Goal: Information Seeking & Learning: Learn about a topic

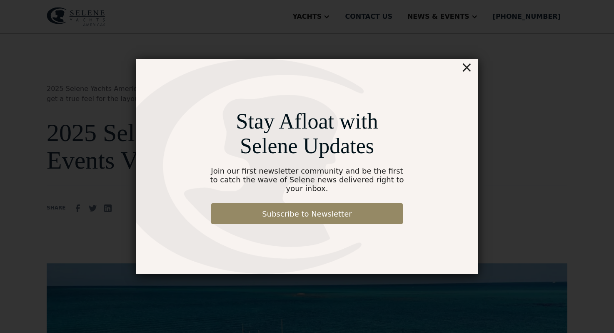
click at [470, 69] on div "×" at bounding box center [467, 67] width 12 height 17
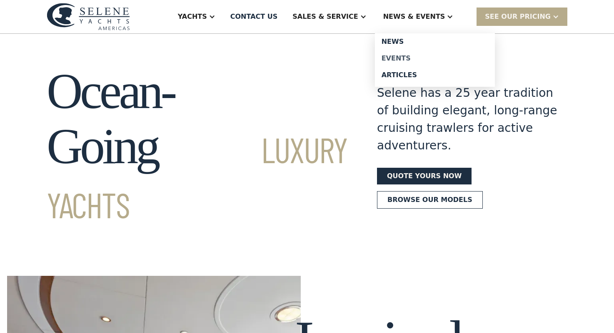
click at [415, 58] on div "Events" at bounding box center [435, 58] width 107 height 7
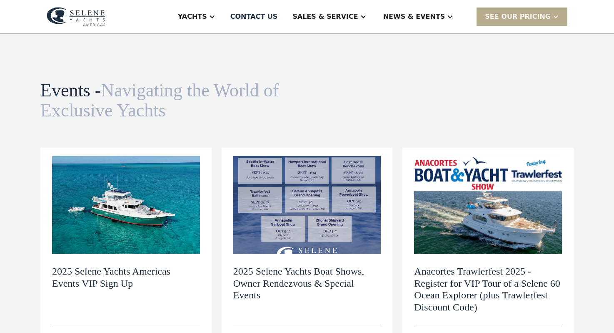
click at [120, 228] on img at bounding box center [126, 205] width 148 height 98
click at [93, 270] on h2 "2025 Selene Yachts Americas Events VIP Sign Up" at bounding box center [126, 277] width 148 height 24
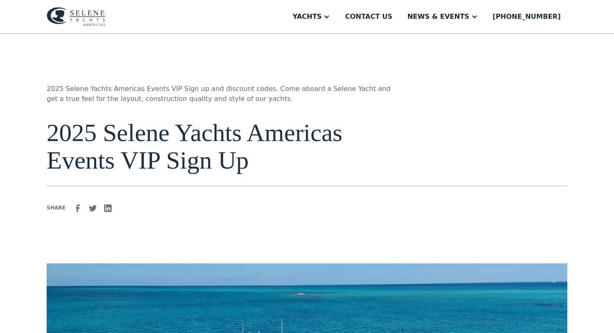
click at [94, 15] on img at bounding box center [76, 16] width 59 height 19
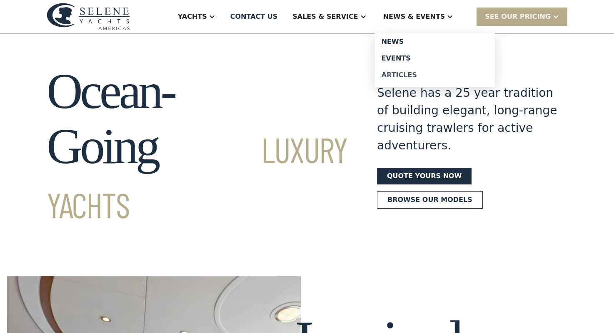
click at [414, 73] on div "Articles" at bounding box center [435, 75] width 107 height 7
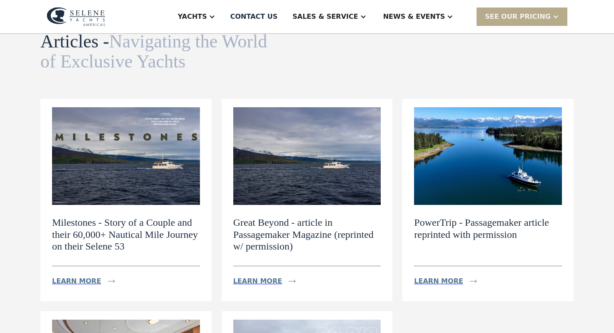
scroll to position [54, 0]
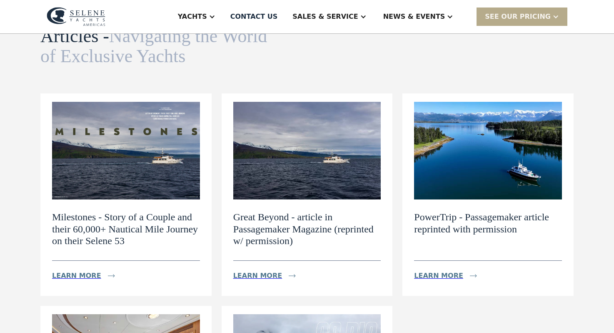
click at [152, 229] on h2 "Milestones - Story of a Couple and their 60,000+ Nautical Mile Journey on their…" at bounding box center [126, 229] width 148 height 36
click at [105, 255] on div "Milestones - Story of a Couple and their 60,000+ Nautical Mile Journey on their…" at bounding box center [126, 241] width 148 height 85
click at [110, 230] on h2 "Milestones - Story of a Couple and their 60,000+ Nautical Mile Journey on their…" at bounding box center [126, 229] width 148 height 36
click at [128, 141] on img at bounding box center [126, 151] width 148 height 98
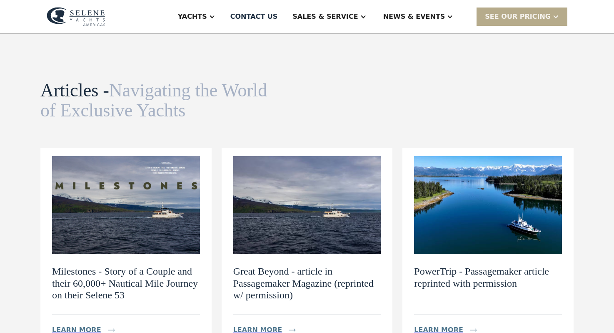
click at [157, 203] on img at bounding box center [126, 205] width 148 height 98
click at [312, 272] on h2 "Great Beyond - article in Passagemaker Magazine (reprinted w/ permission)" at bounding box center [307, 283] width 148 height 36
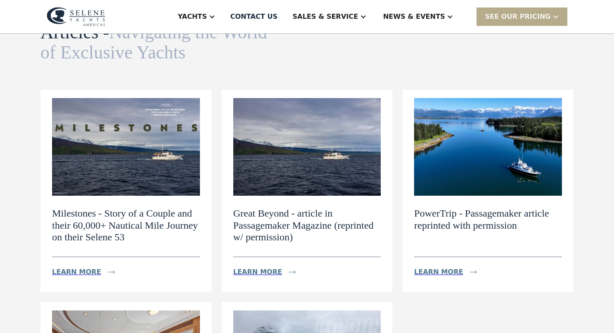
scroll to position [58, 0]
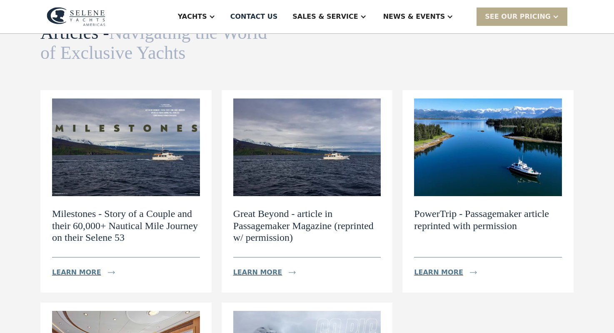
click at [293, 155] on img at bounding box center [307, 147] width 148 height 98
click at [288, 220] on h2 "Great Beyond - article in Passagemaker Magazine (reprinted w/ permission)" at bounding box center [307, 226] width 148 height 36
click at [455, 225] on h2 "PowerTrip - Passagemaker article reprinted with permission" at bounding box center [488, 220] width 148 height 24
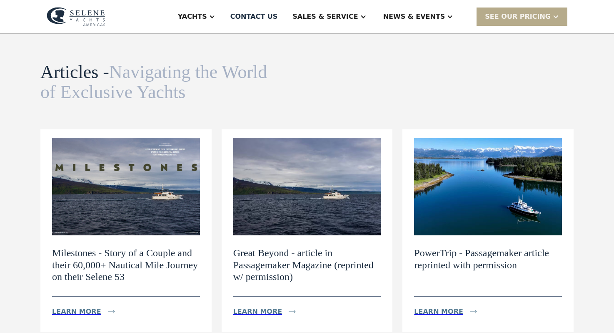
scroll to position [0, 0]
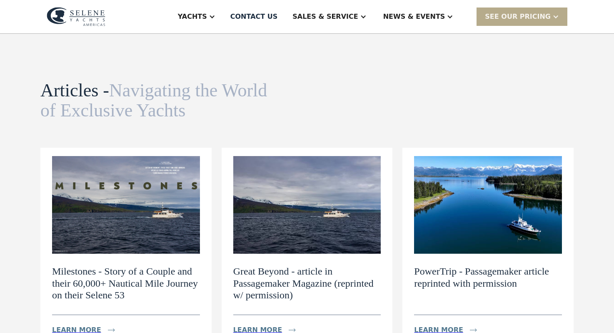
click at [133, 282] on h2 "Milestones - Story of a Couple and their 60,000+ Nautical Mile Journey on their…" at bounding box center [126, 283] width 148 height 36
click at [132, 245] on img at bounding box center [126, 205] width 148 height 98
click at [123, 274] on h2 "Milestones - Story of a Couple and their 60,000+ Nautical Mile Journey on their…" at bounding box center [126, 283] width 148 height 36
click at [471, 215] on img at bounding box center [488, 205] width 148 height 98
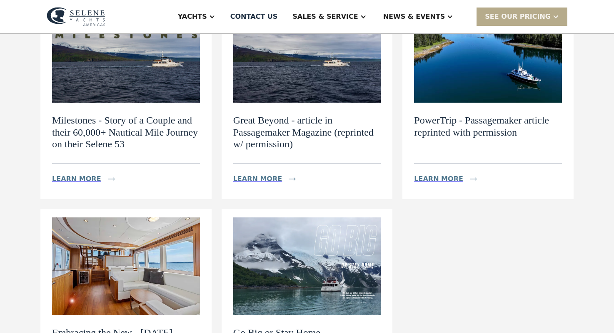
scroll to position [153, 0]
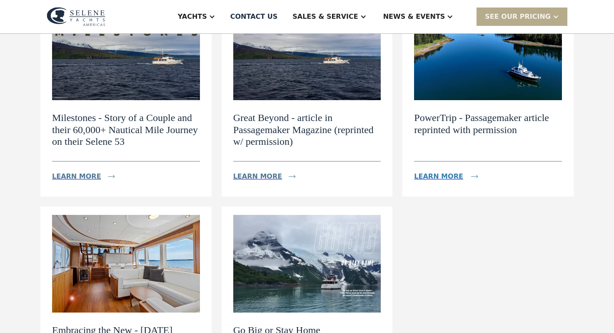
click at [435, 175] on div "Learn more" at bounding box center [438, 176] width 49 height 10
click at [78, 177] on div "Learn more" at bounding box center [76, 176] width 49 height 10
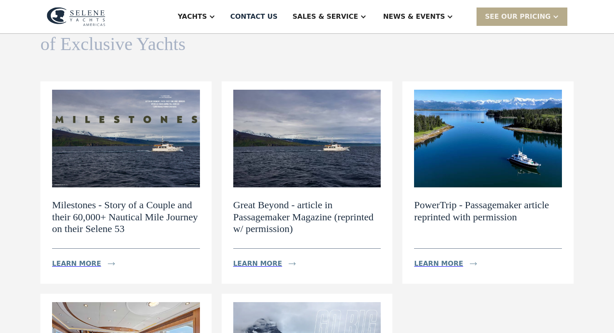
scroll to position [0, 0]
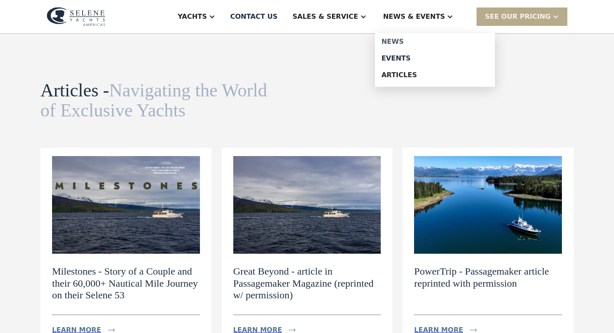
click at [410, 44] on div "News" at bounding box center [435, 41] width 107 height 7
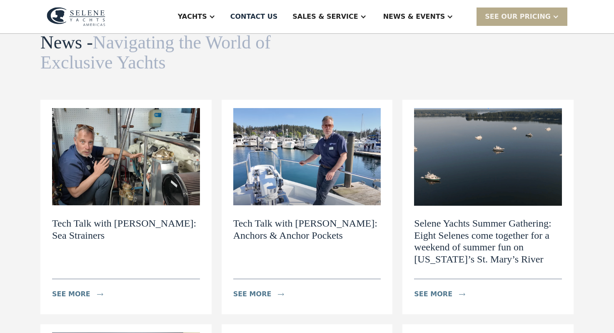
scroll to position [43, 0]
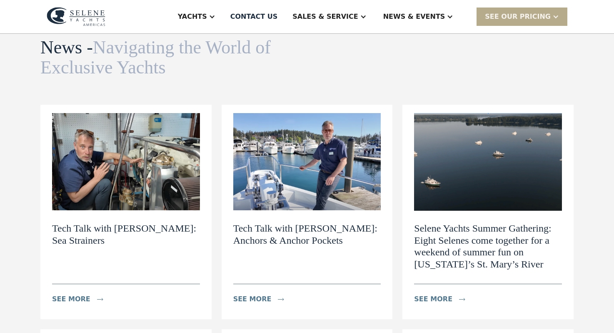
click at [281, 230] on h2 "Tech Talk with [PERSON_NAME]: Anchors & Anchor Pockets" at bounding box center [307, 234] width 148 height 24
click at [474, 265] on h2 "Selene Yachts Summer Gathering: Eight Selenes come together for a weekend of su…" at bounding box center [488, 246] width 148 height 48
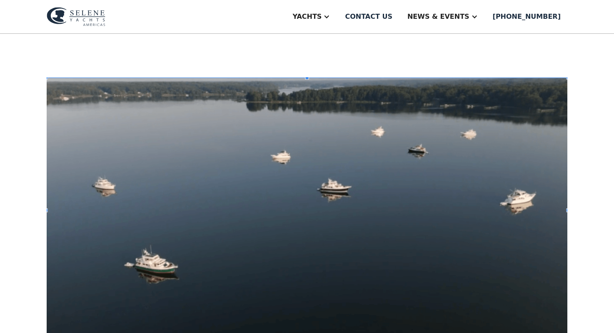
scroll to position [238, 0]
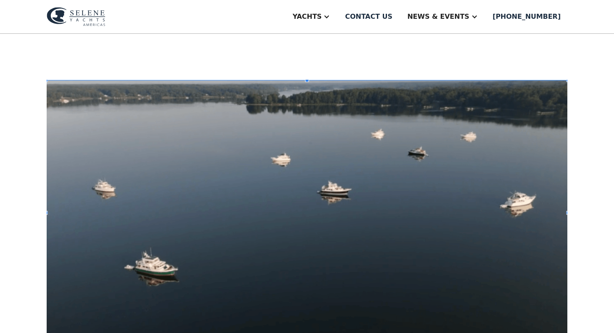
click at [180, 55] on div "At the beginning of July, a group of Selene owners gathered on the [GEOGRAPHIC_…" at bounding box center [307, 94] width 521 height 498
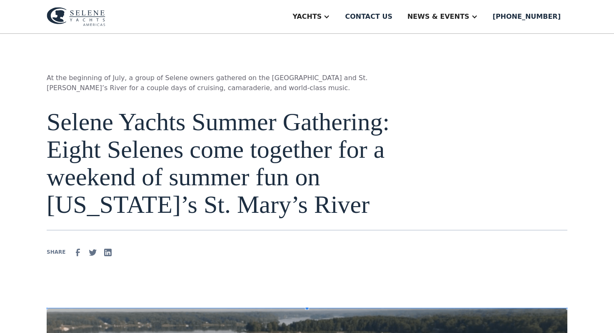
scroll to position [0, 0]
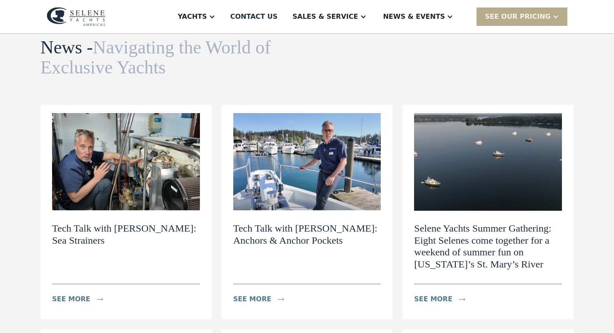
click at [321, 183] on img at bounding box center [307, 162] width 148 height 98
